Goal: Transaction & Acquisition: Book appointment/travel/reservation

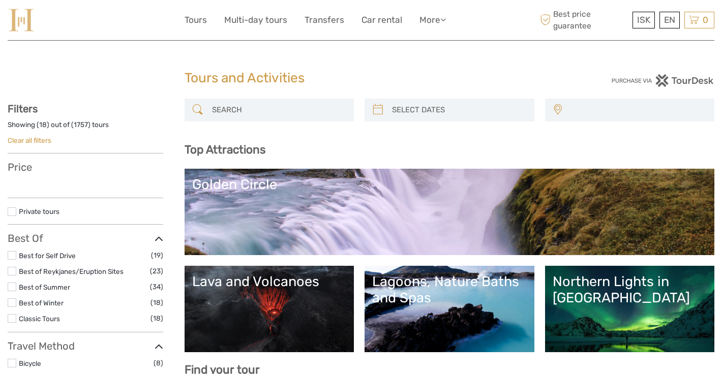
select select
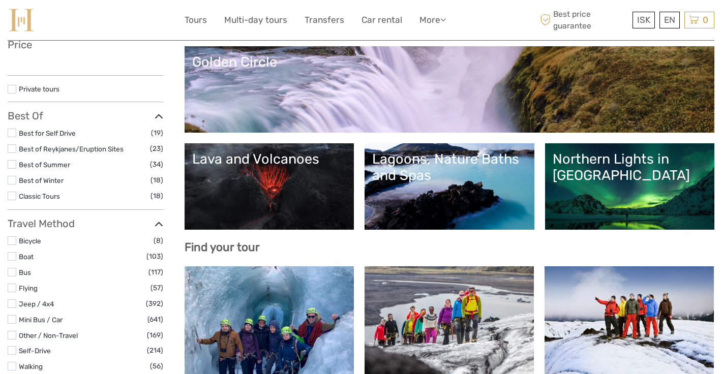
select select
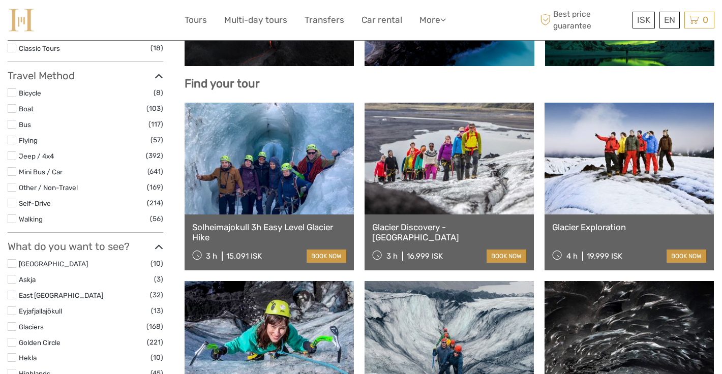
scroll to position [285, 0]
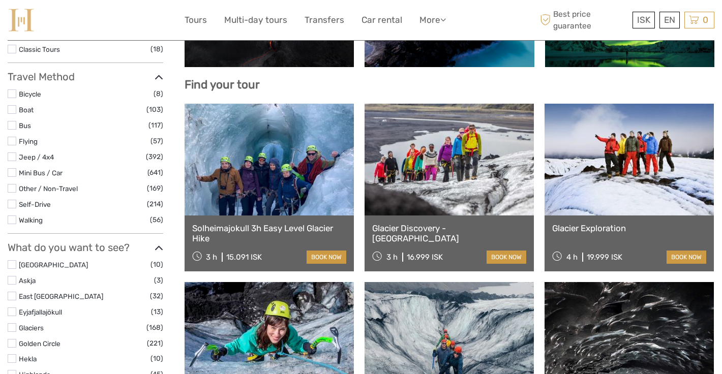
click at [10, 155] on label at bounding box center [12, 157] width 9 height 9
click at [0, 0] on input "checkbox" at bounding box center [0, 0] width 0 height 0
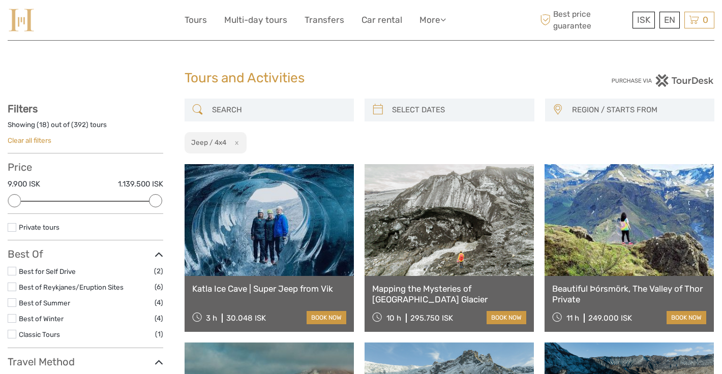
type input "08/09/2025"
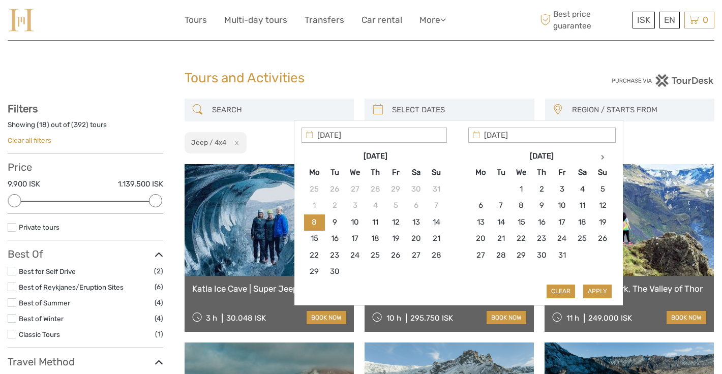
click at [413, 111] on input "search" at bounding box center [458, 110] width 141 height 18
click at [599, 156] on th at bounding box center [603, 157] width 20 height 16
click at [599, 157] on th at bounding box center [603, 157] width 20 height 16
type input "26/01/2026"
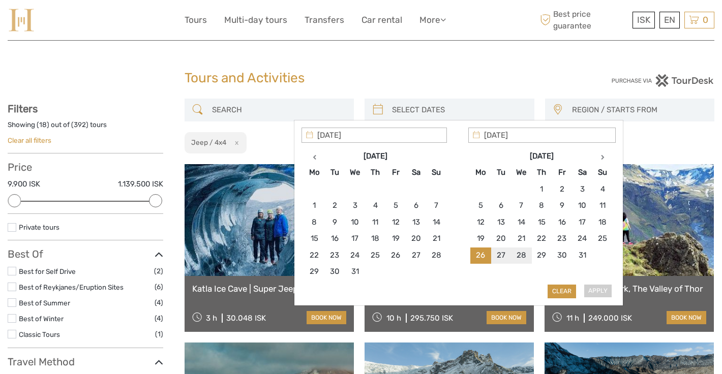
type input "27/01/2026"
type input "26/01/2026"
click at [604, 293] on button "Apply" at bounding box center [597, 291] width 28 height 13
type input "26/01/2026 - 27/01/2026"
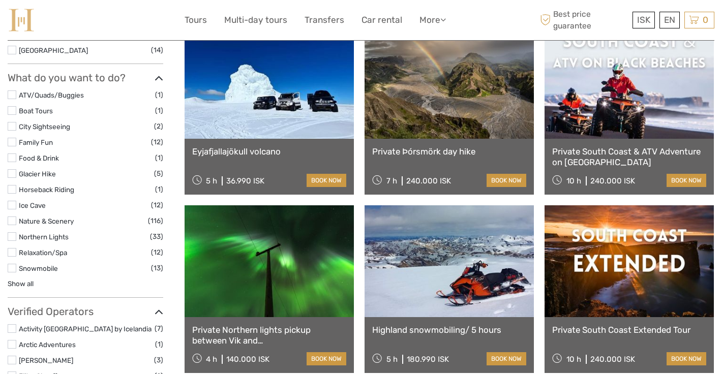
scroll to position [664, 0]
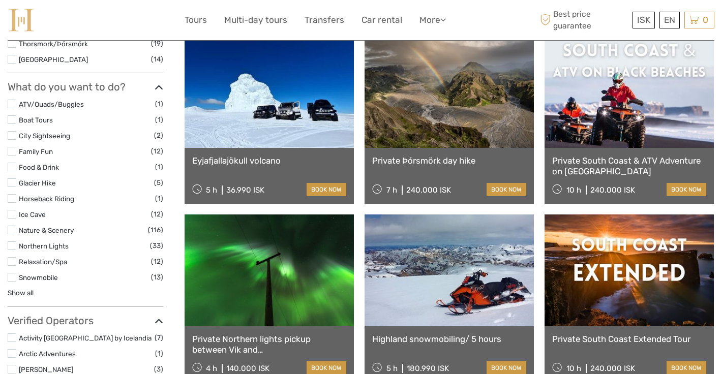
click at [325, 108] on link at bounding box center [269, 92] width 169 height 112
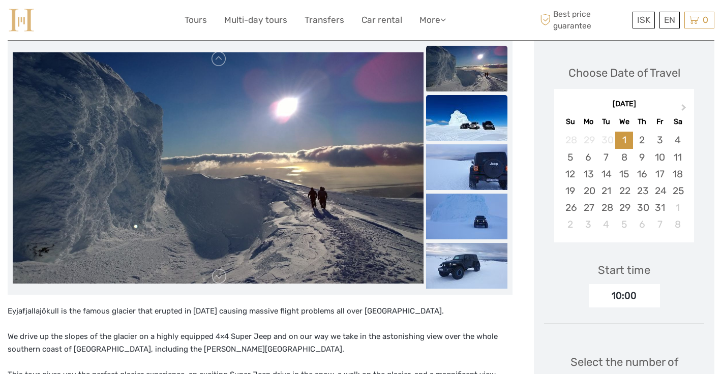
click at [475, 128] on img at bounding box center [466, 118] width 81 height 46
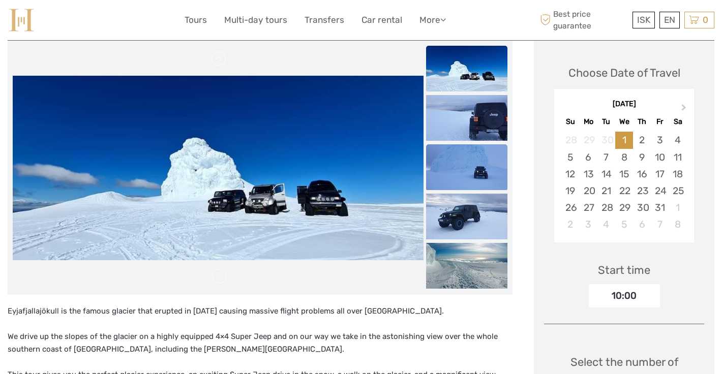
click at [454, 178] on img at bounding box center [466, 167] width 81 height 46
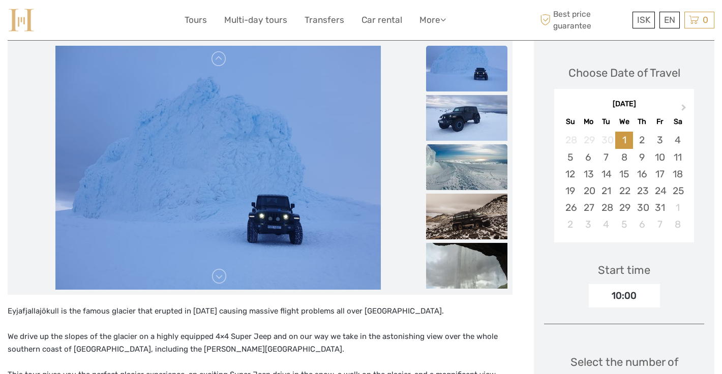
click at [451, 190] on img at bounding box center [466, 167] width 81 height 46
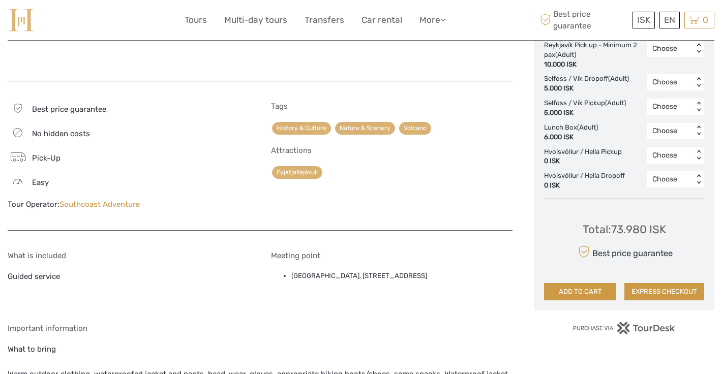
scroll to position [639, 0]
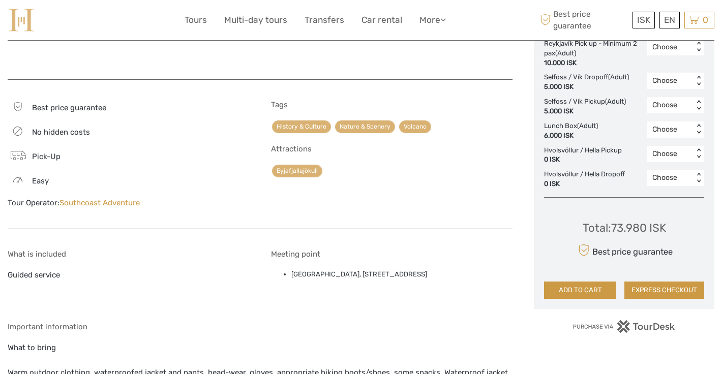
click at [94, 198] on link "Southcoast Adventure" at bounding box center [100, 202] width 80 height 9
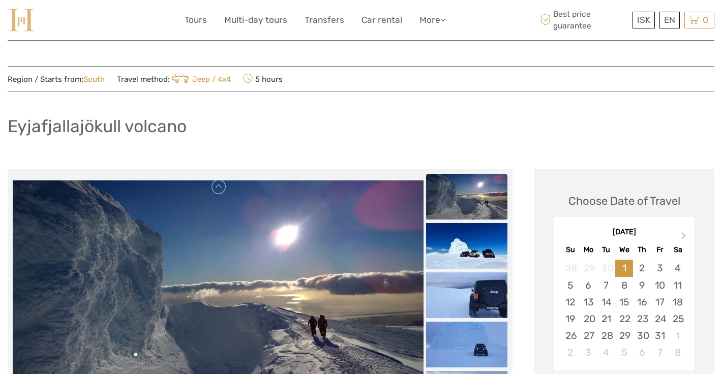
scroll to position [0, 0]
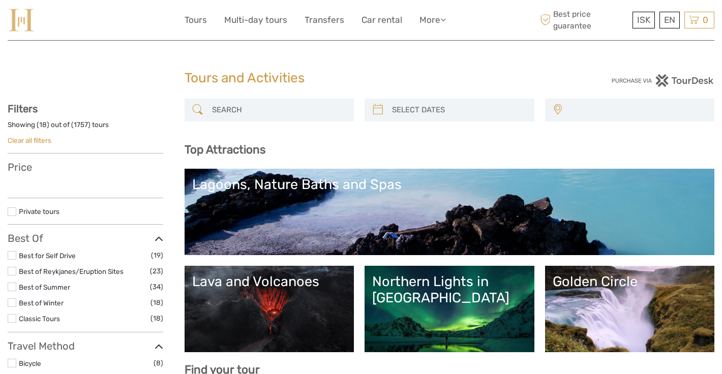
select select
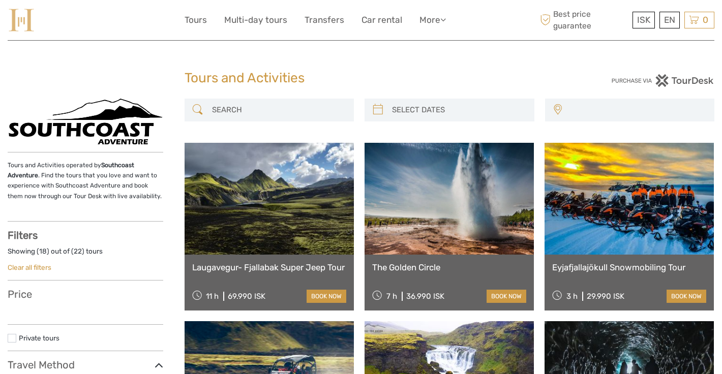
select select
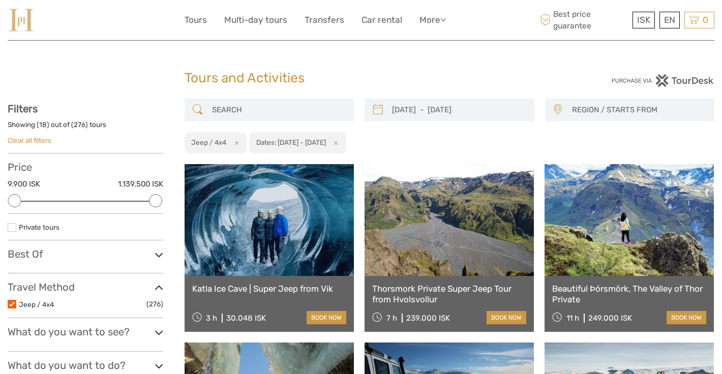
select select
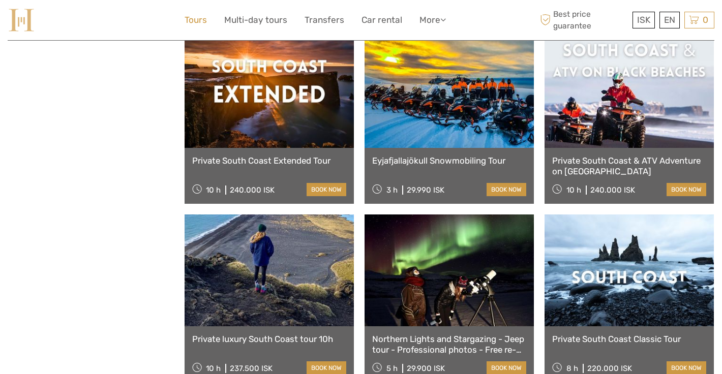
click at [203, 21] on link "Tours" at bounding box center [196, 20] width 22 height 15
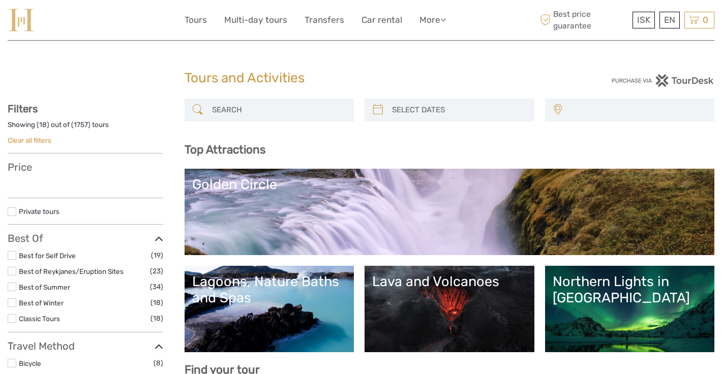
select select
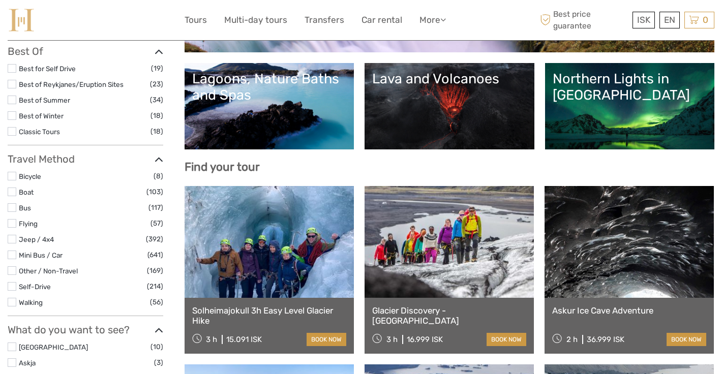
scroll to position [202, 0]
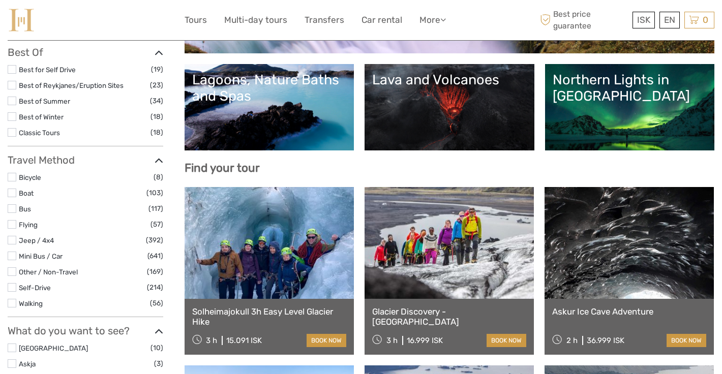
click at [16, 194] on li "Boat (103)" at bounding box center [86, 193] width 156 height 12
click at [13, 193] on label at bounding box center [12, 193] width 9 height 9
click at [0, 0] on input "checkbox" at bounding box center [0, 0] width 0 height 0
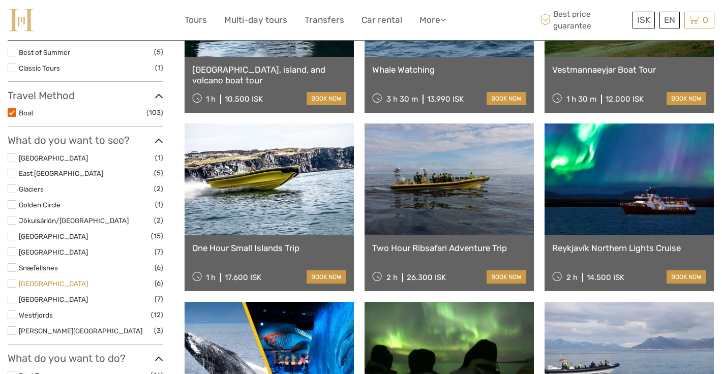
scroll to position [182, 0]
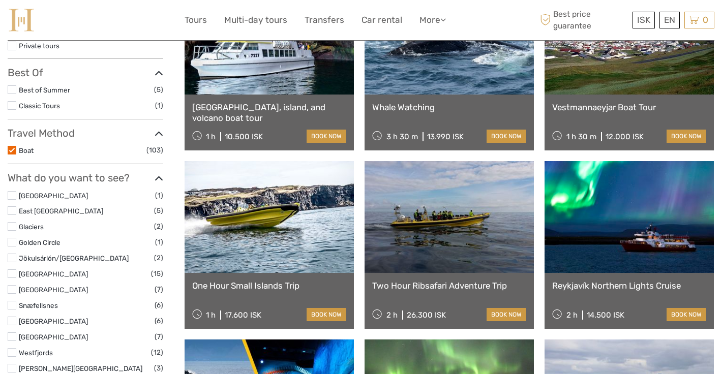
click at [12, 152] on label at bounding box center [12, 150] width 9 height 9
click at [0, 0] on input "checkbox" at bounding box center [0, 0] width 0 height 0
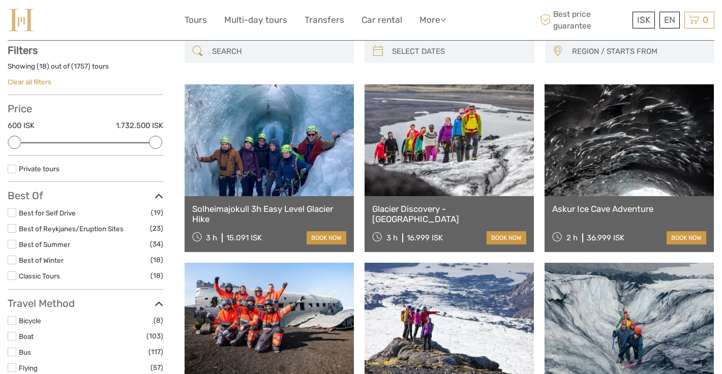
scroll to position [57, 0]
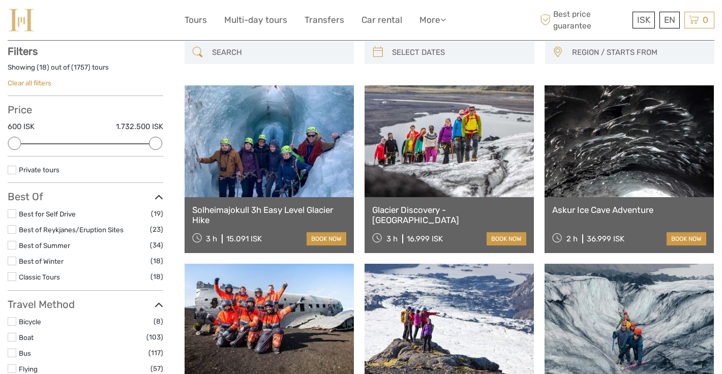
type input "08/09/2025"
click at [427, 49] on input "search" at bounding box center [458, 53] width 141 height 18
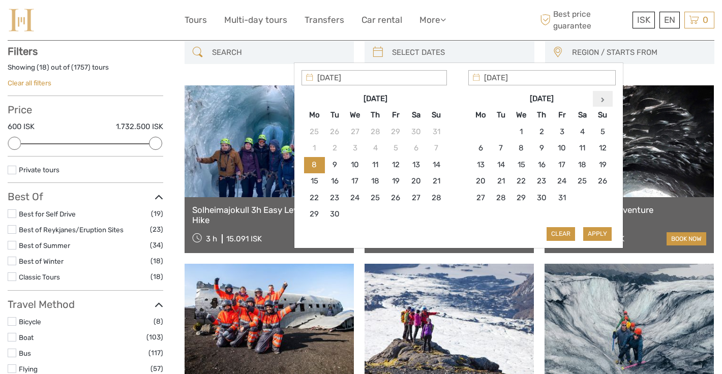
click at [605, 100] on th at bounding box center [603, 99] width 20 height 16
type input "26/01/2026"
type input "27/01/2026"
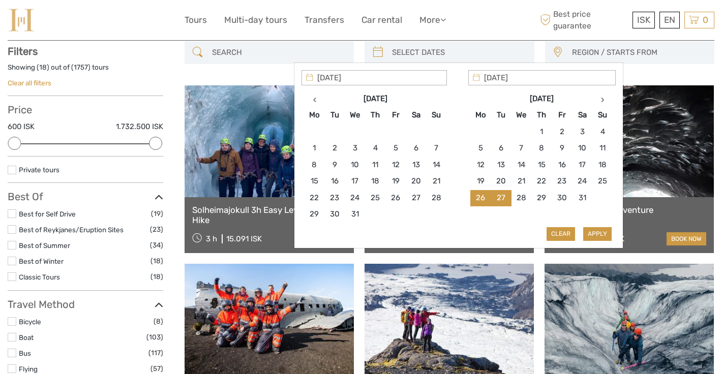
type input "26/01/2026"
click at [594, 232] on button "Apply" at bounding box center [597, 233] width 28 height 13
type input "26/01/2026 - 27/01/2026"
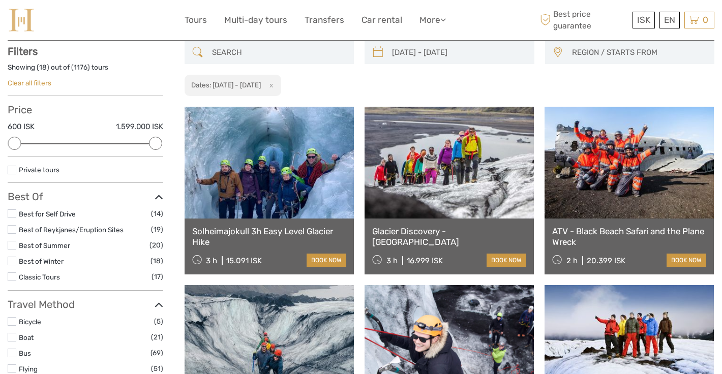
click at [578, 51] on span "REGION / STARTS FROM" at bounding box center [639, 52] width 142 height 17
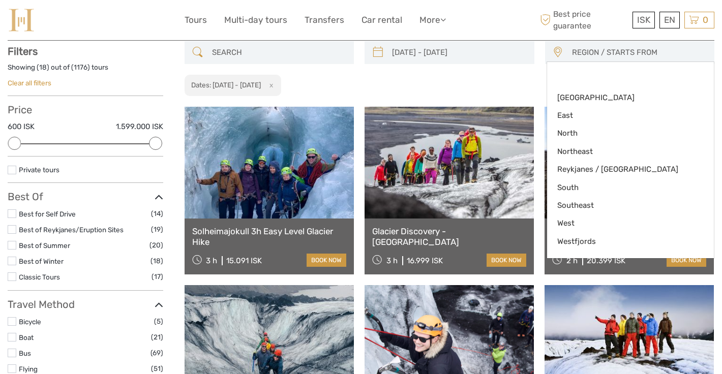
click at [140, 83] on div "Showing ( 18 ) out of ( 1176 ) tours Clear all filters" at bounding box center [86, 80] width 156 height 34
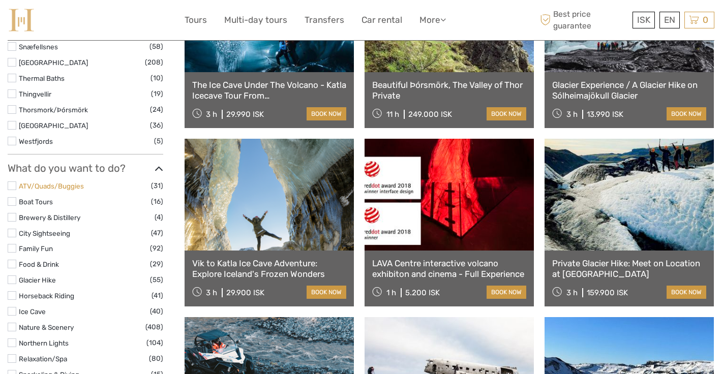
scroll to position [751, 0]
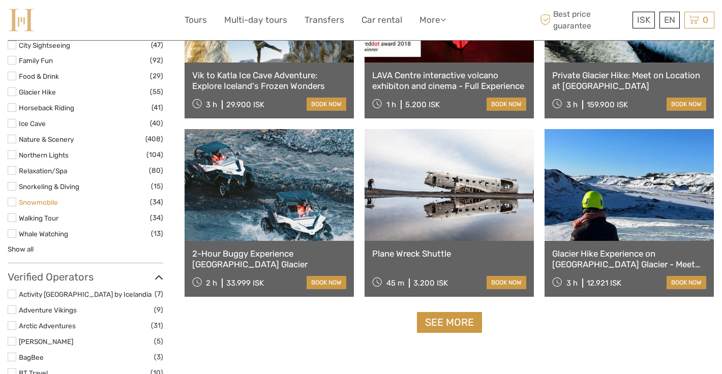
click at [37, 200] on link "Snowmobile" at bounding box center [38, 202] width 39 height 8
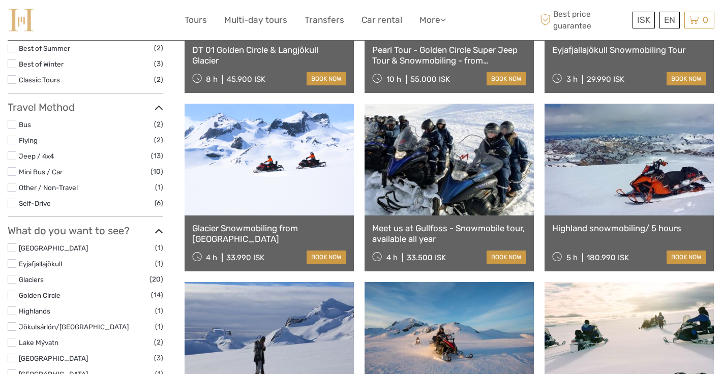
scroll to position [227, 0]
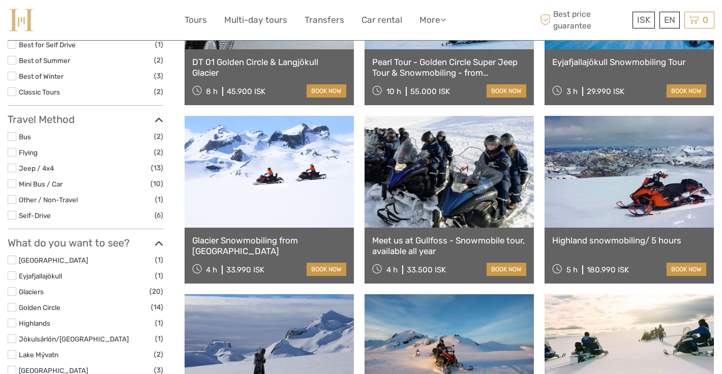
click at [435, 174] on link at bounding box center [449, 172] width 169 height 112
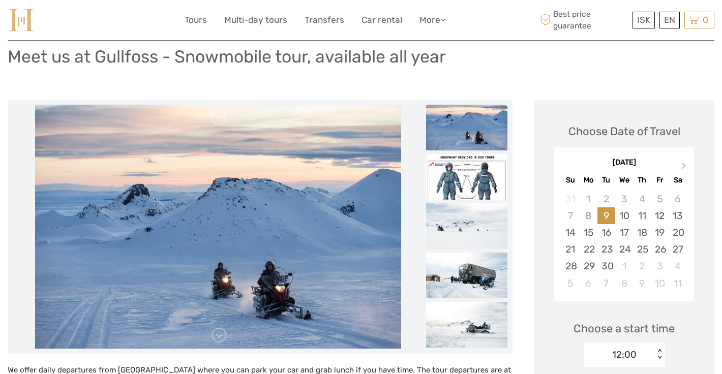
scroll to position [72, 0]
click at [684, 164] on span "Next Month" at bounding box center [684, 167] width 0 height 15
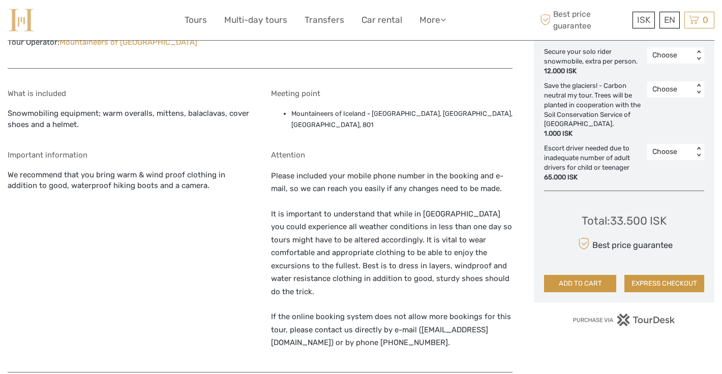
scroll to position [589, 0]
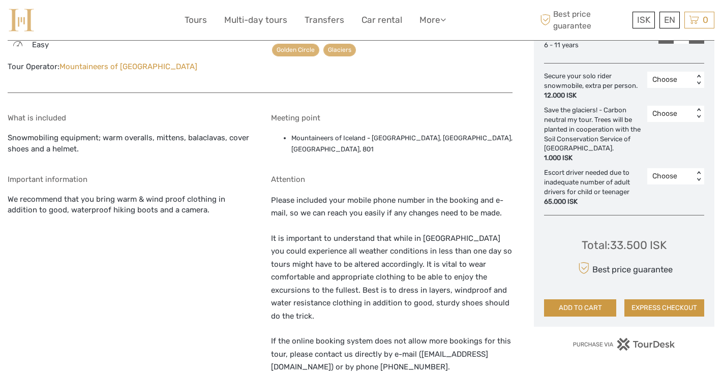
click at [124, 65] on link "Mountaineers of [GEOGRAPHIC_DATA]" at bounding box center [129, 66] width 138 height 9
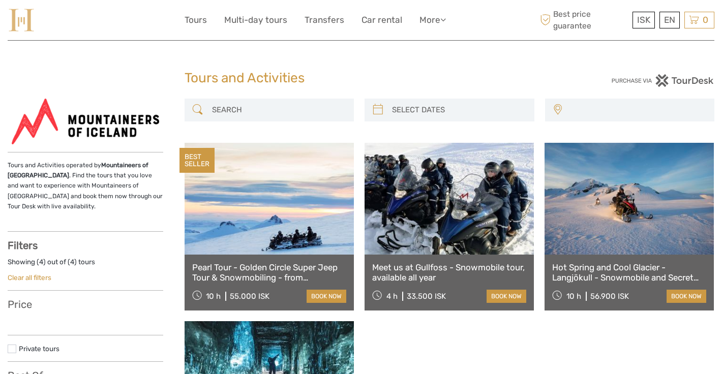
select select
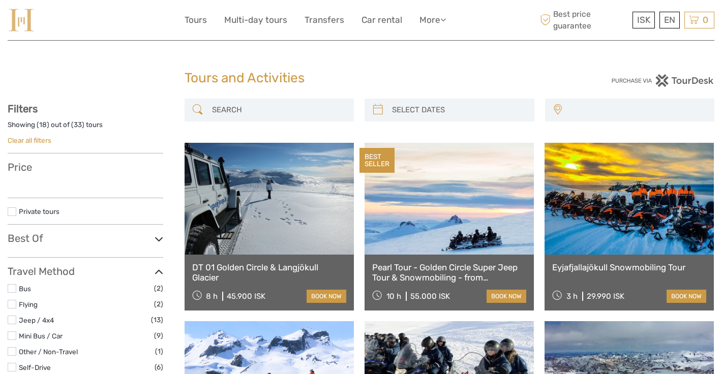
select select
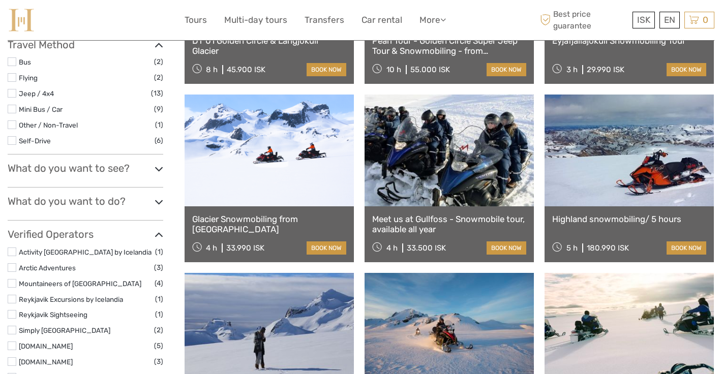
type input "26/01/2026 - 27/01/2026"
select select
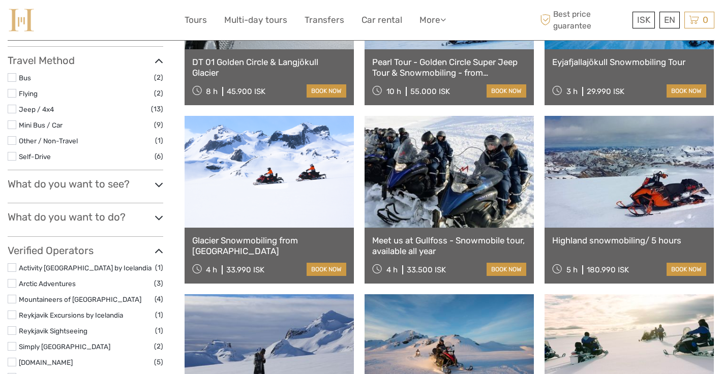
scroll to position [0, 0]
click at [45, 107] on link "Jeep / 4x4" at bounding box center [36, 109] width 35 height 8
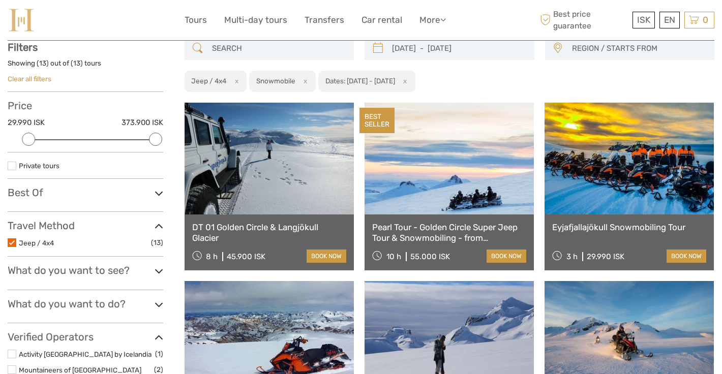
scroll to position [57, 0]
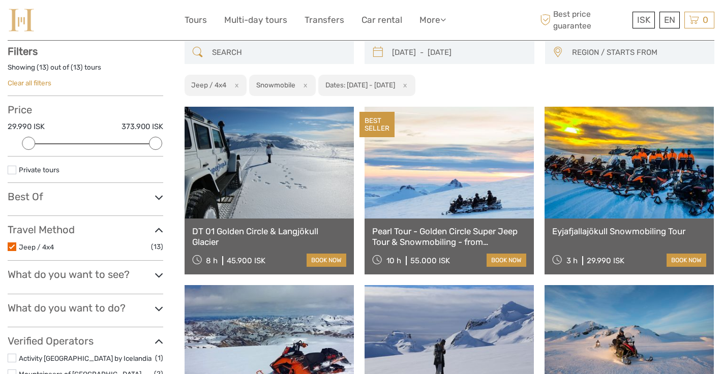
click at [85, 192] on h3 "Best Of" at bounding box center [86, 197] width 156 height 12
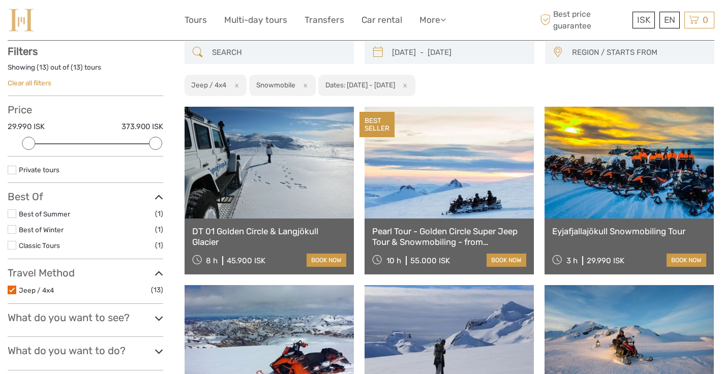
click at [72, 229] on label "Best of Winter" at bounding box center [87, 230] width 136 height 12
click at [0, 0] on input "checkbox" at bounding box center [0, 0] width 0 height 0
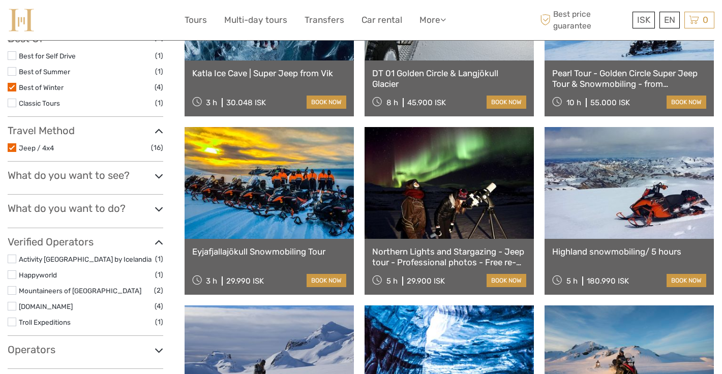
scroll to position [217, 0]
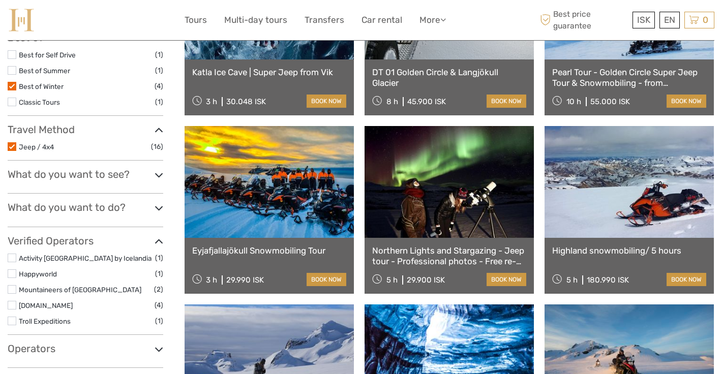
click at [250, 180] on link at bounding box center [269, 182] width 169 height 112
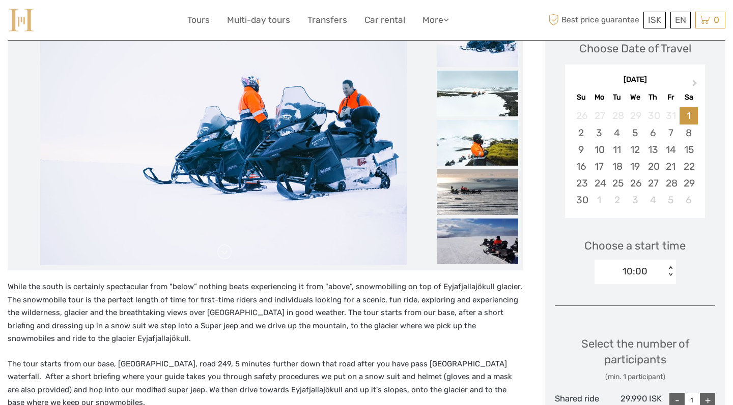
scroll to position [152, 0]
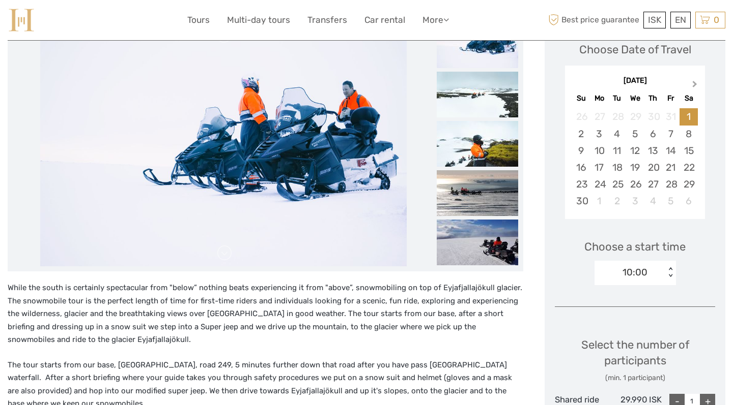
click at [697, 81] on button "Next Month" at bounding box center [695, 86] width 16 height 16
click at [578, 87] on button "Previous Month" at bounding box center [574, 86] width 16 height 16
click at [603, 184] on div "26" at bounding box center [599, 184] width 18 height 17
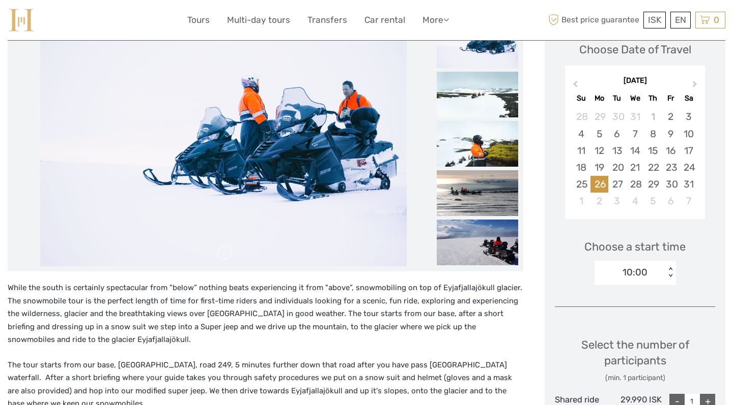
click at [664, 270] on div "10:00 < >" at bounding box center [634, 273] width 81 height 24
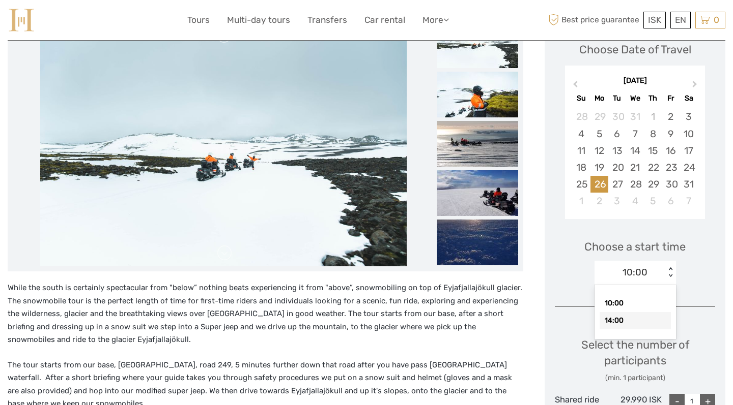
click at [622, 317] on div "14:00" at bounding box center [634, 320] width 71 height 17
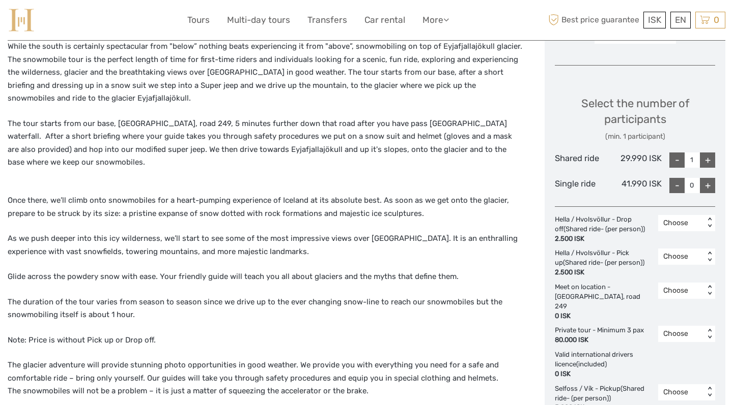
scroll to position [392, 0]
drag, startPoint x: 116, startPoint y: 121, endPoint x: 162, endPoint y: 118, distance: 45.4
click at [162, 119] on p "The tour starts from our base, [GEOGRAPHIC_DATA], road 249, 5 minutes further d…" at bounding box center [265, 151] width 515 height 65
copy p "Brú, road 249"
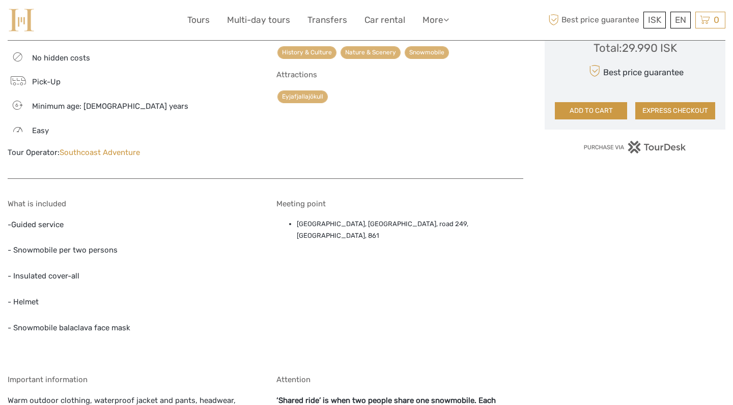
scroll to position [837, 0]
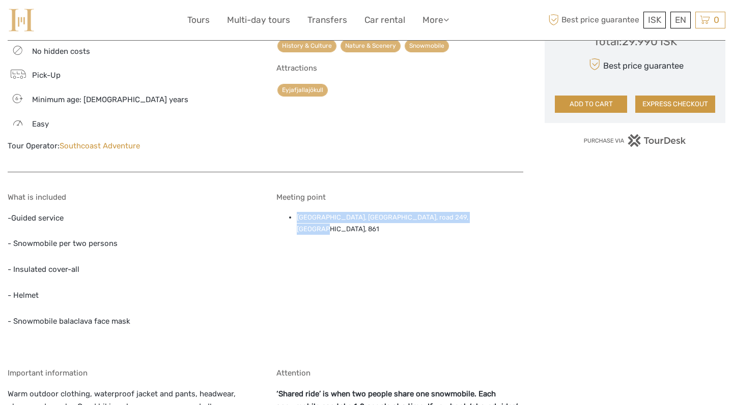
drag, startPoint x: 485, startPoint y: 201, endPoint x: 271, endPoint y: 201, distance: 213.7
click at [271, 201] on div "What is included -Guided service - Snowmobile per two persons - Insulated cover…" at bounding box center [265, 335] width 515 height 305
copy li "[GEOGRAPHIC_DATA], [GEOGRAPHIC_DATA], road 249, [GEOGRAPHIC_DATA], 861"
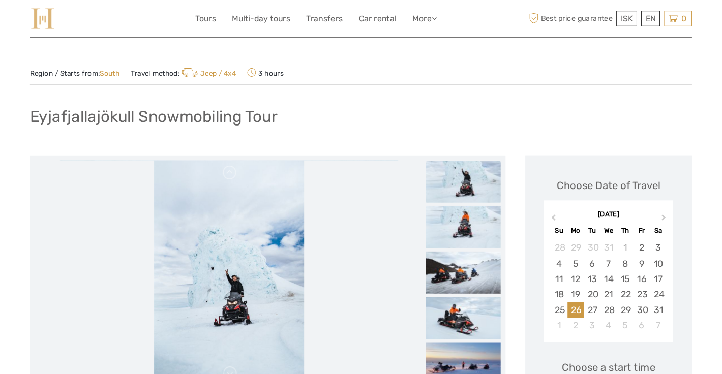
scroll to position [0, 0]
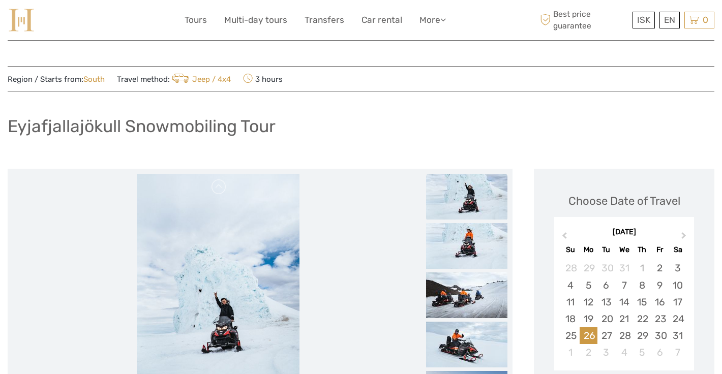
drag, startPoint x: 306, startPoint y: 126, endPoint x: 5, endPoint y: 133, distance: 301.8
copy h1 "Eyjafjallajökull Snowmobiling Tour"
drag, startPoint x: 113, startPoint y: 7, endPoint x: 635, endPoint y: 120, distance: 534.6
click at [635, 120] on div "Eyjafjallajökull Snowmobiling Tour" at bounding box center [361, 130] width 707 height 37
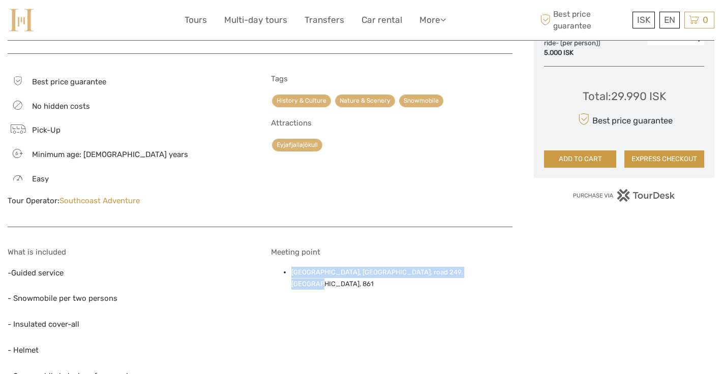
scroll to position [784, 0]
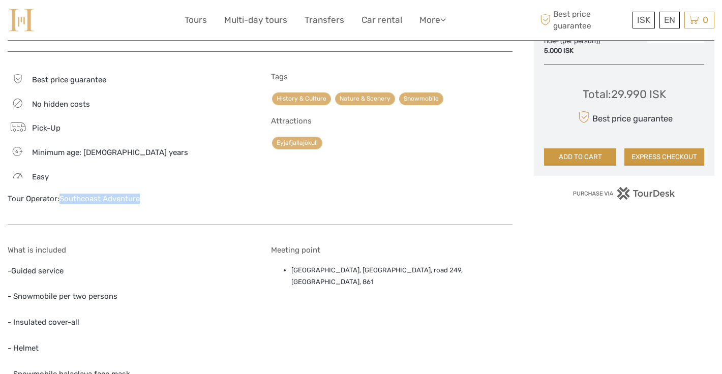
drag, startPoint x: 153, startPoint y: 193, endPoint x: 60, endPoint y: 192, distance: 92.6
click at [60, 194] on div "Tour Operator: Southcoast Adventure" at bounding box center [129, 199] width 242 height 11
copy link "Southcoast Adventure"
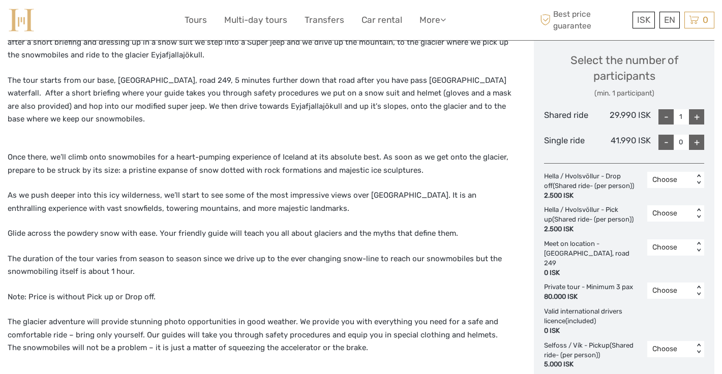
scroll to position [235, 0]
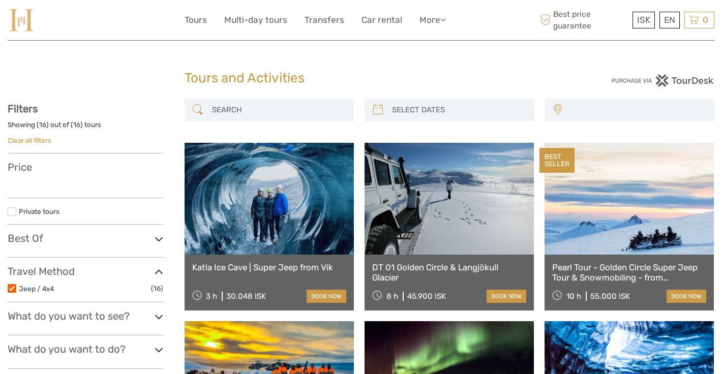
select select
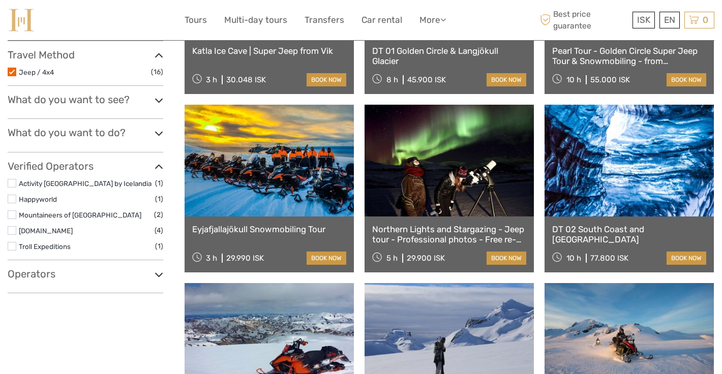
type input "[DATE] - [DATE]"
select select
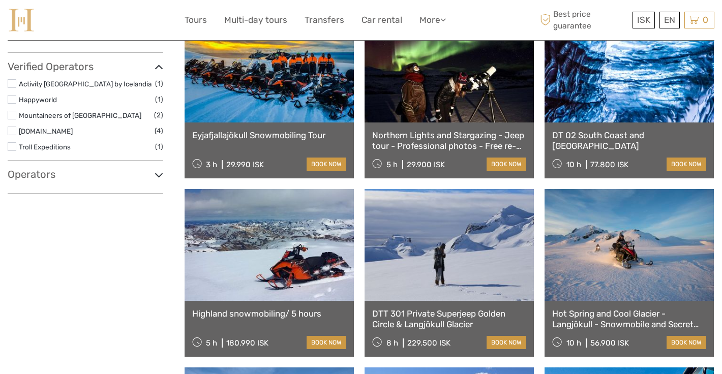
scroll to position [332, 0]
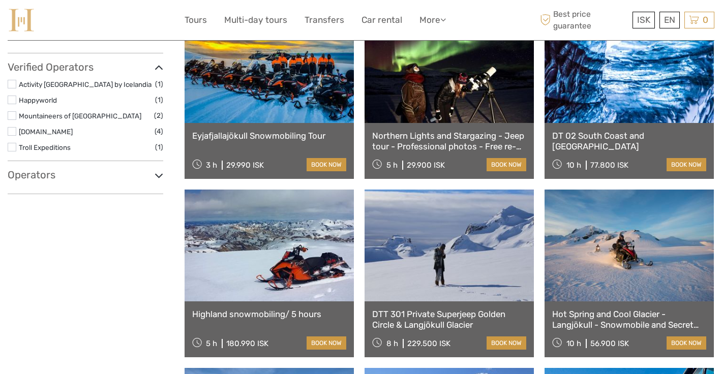
click at [229, 217] on link at bounding box center [269, 246] width 169 height 112
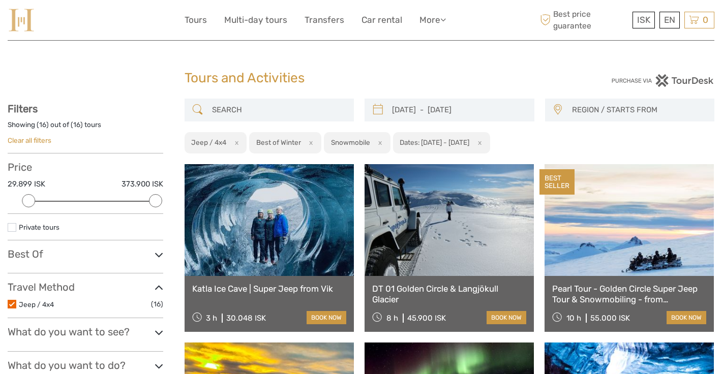
scroll to position [0, 0]
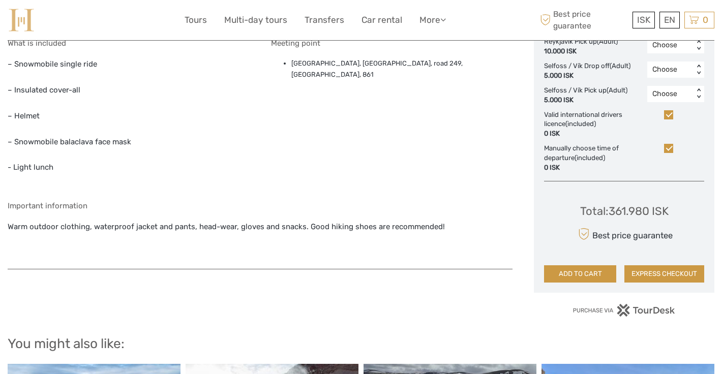
scroll to position [219, 0]
